Goal: Information Seeking & Learning: Learn about a topic

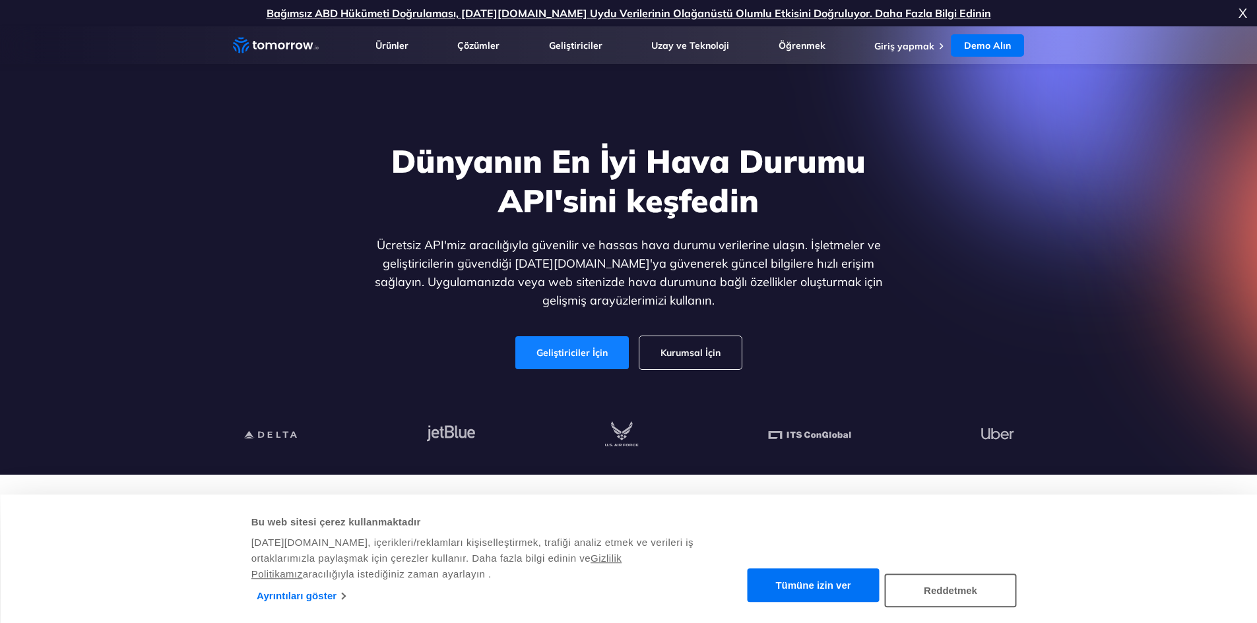
click at [598, 353] on font "Geliştiriciler İçin" at bounding box center [571, 353] width 71 height 12
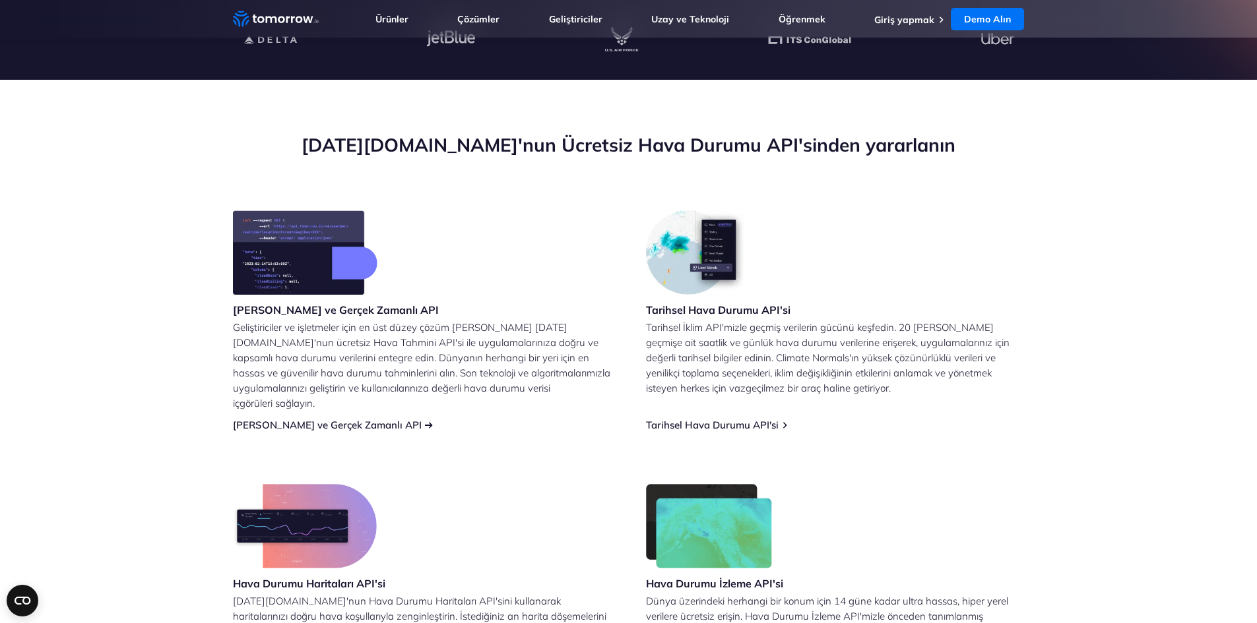
scroll to position [396, 0]
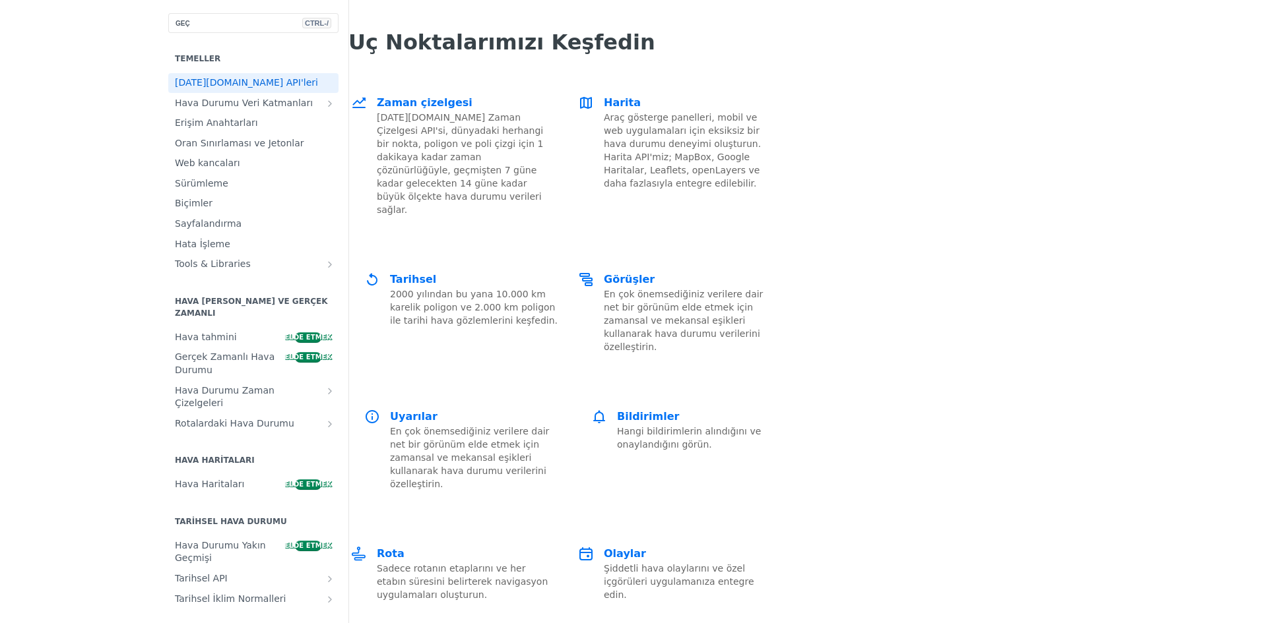
scroll to position [2507, 0]
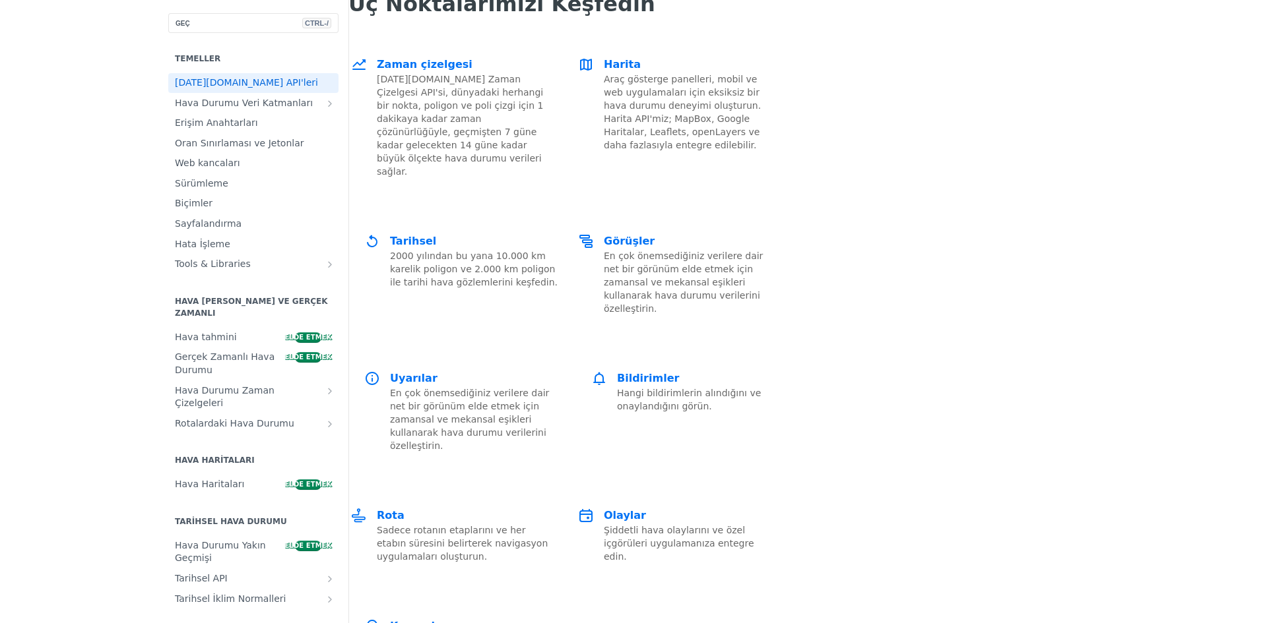
click at [175, 269] on font "Araçlar ve Kütüphaneler" at bounding box center [230, 264] width 111 height 11
click at [175, 363] on font "Gerçek Zamanlı Hava Durumu" at bounding box center [225, 364] width 100 height 24
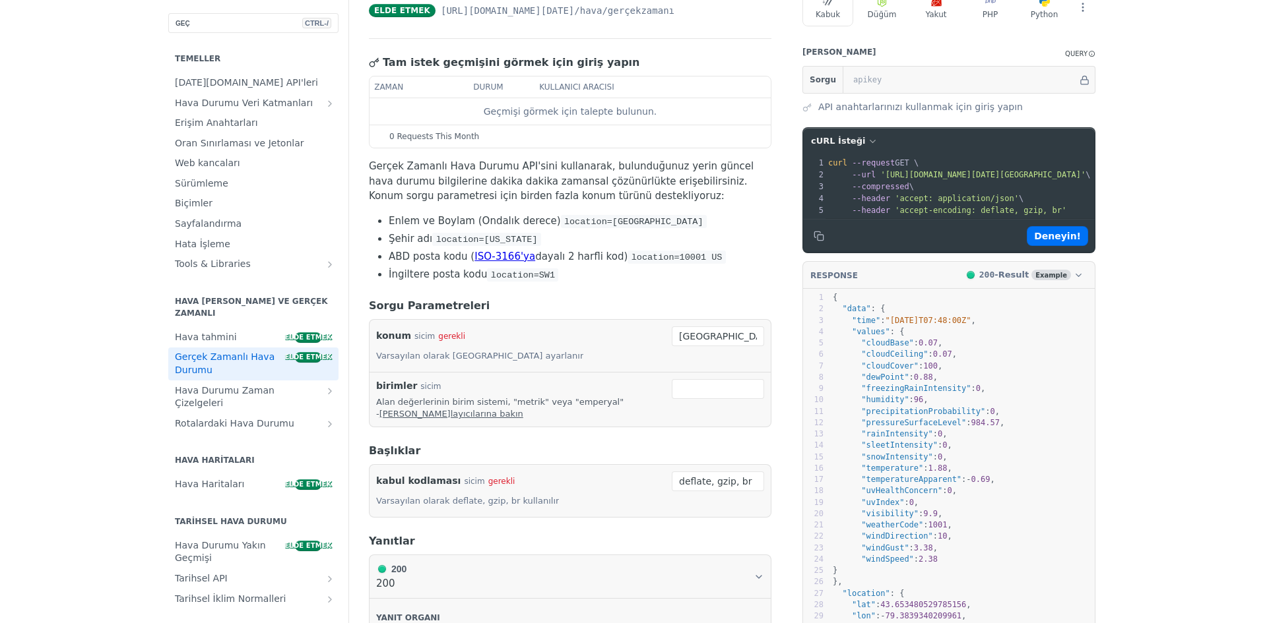
scroll to position [132, 0]
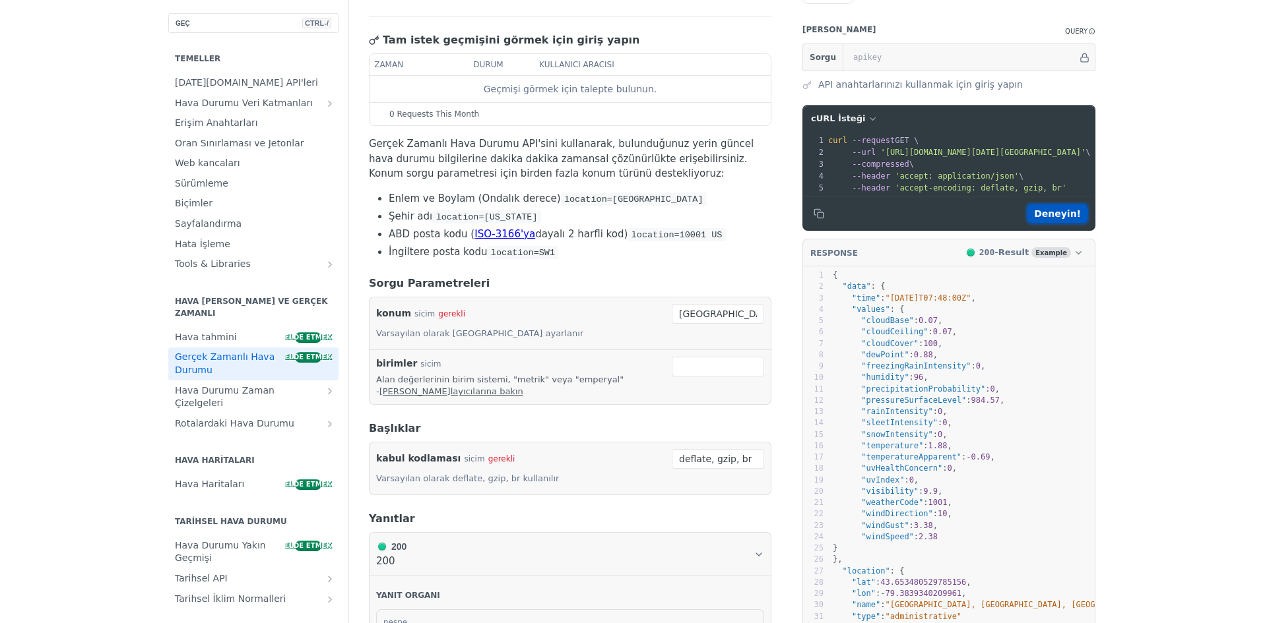
click at [1046, 219] on font "Deneyin!" at bounding box center [1057, 213] width 47 height 11
